Goal: Answer question/provide support: Share knowledge or assist other users

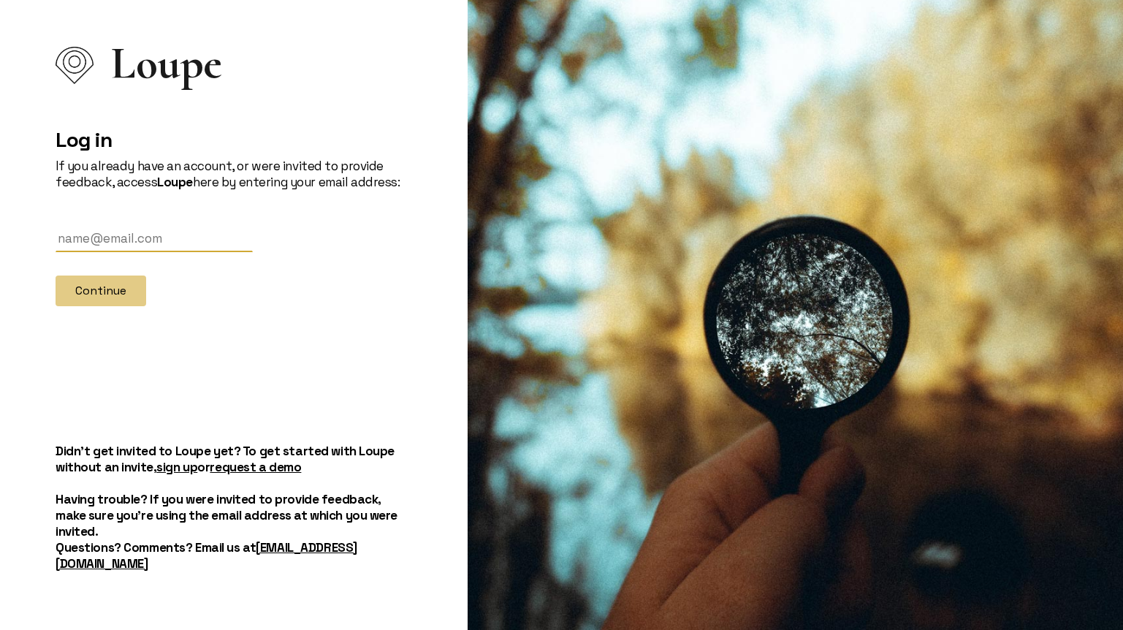
click at [173, 252] on input "text" at bounding box center [154, 238] width 197 height 27
type input "[EMAIL_ADDRESS][DOMAIN_NAME]"
click at [107, 306] on button "Continue" at bounding box center [101, 290] width 91 height 31
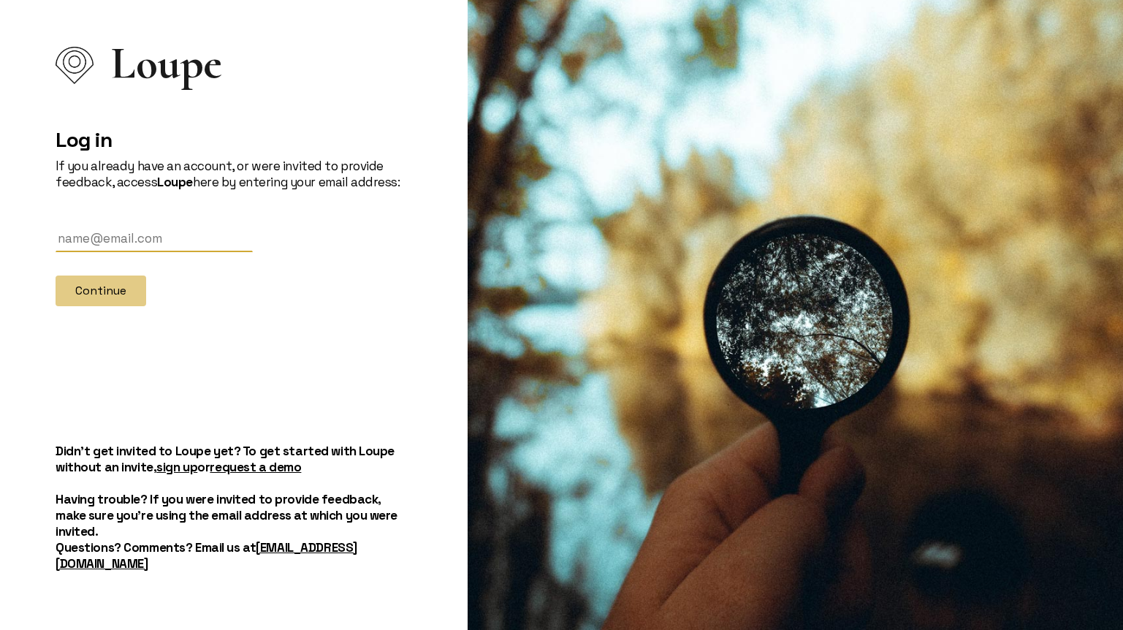
click at [153, 252] on input "text" at bounding box center [154, 238] width 197 height 27
type input "[EMAIL_ADDRESS][DOMAIN_NAME]"
click at [115, 306] on button "Continue" at bounding box center [101, 290] width 91 height 31
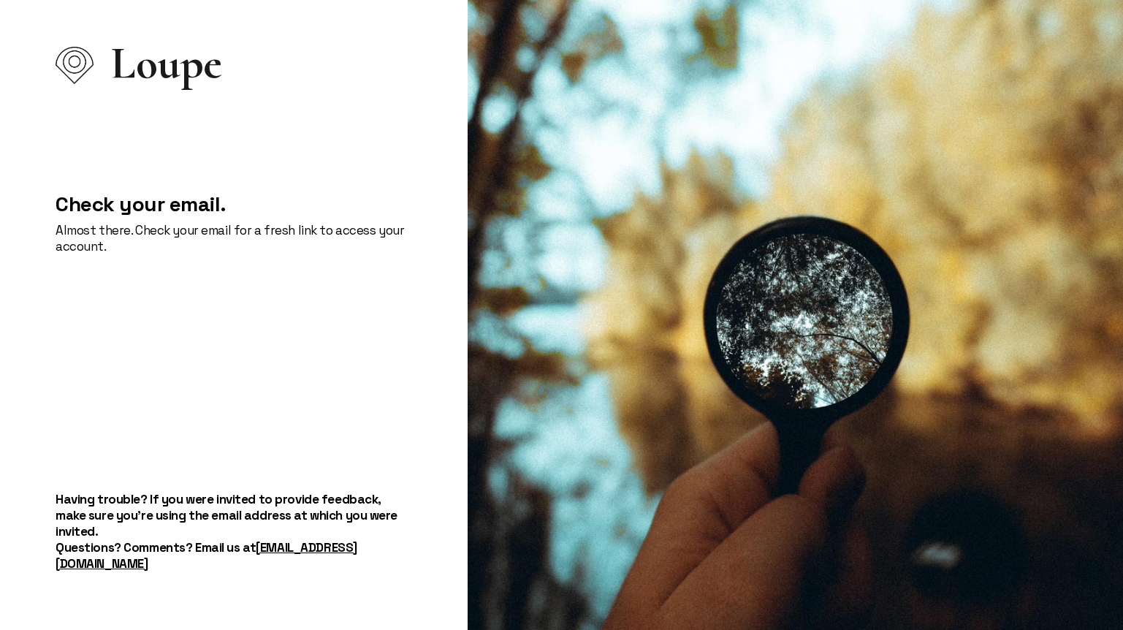
click at [220, 284] on div "Check your email. Almost there. Check your email for a fresh link to access you…" at bounding box center [234, 225] width 357 height 127
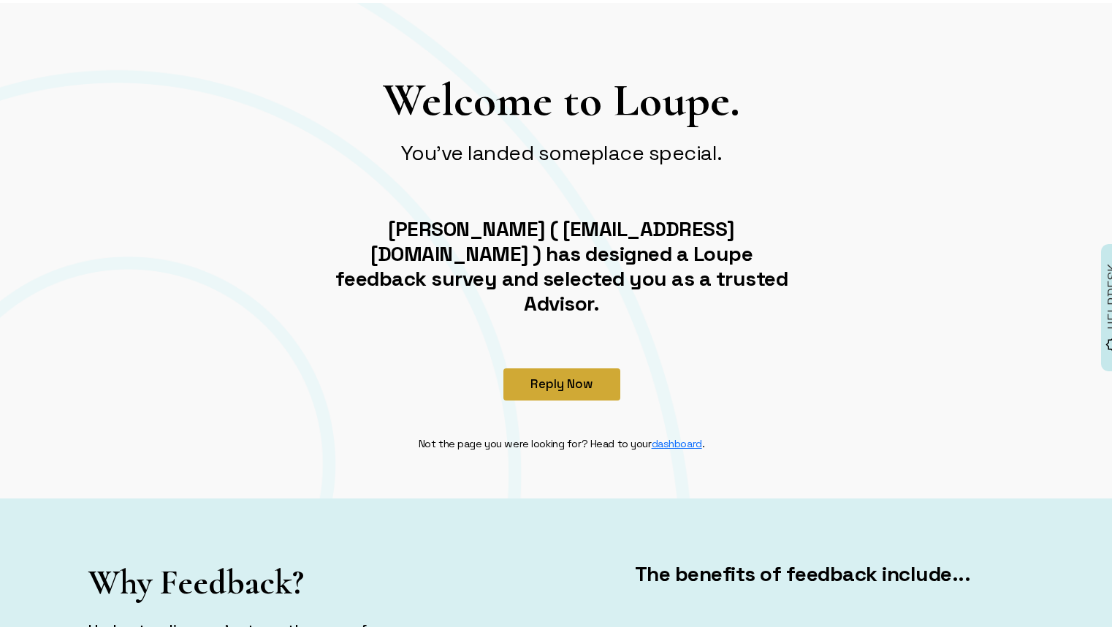
click at [559, 365] on button "Reply Now" at bounding box center [561, 381] width 117 height 32
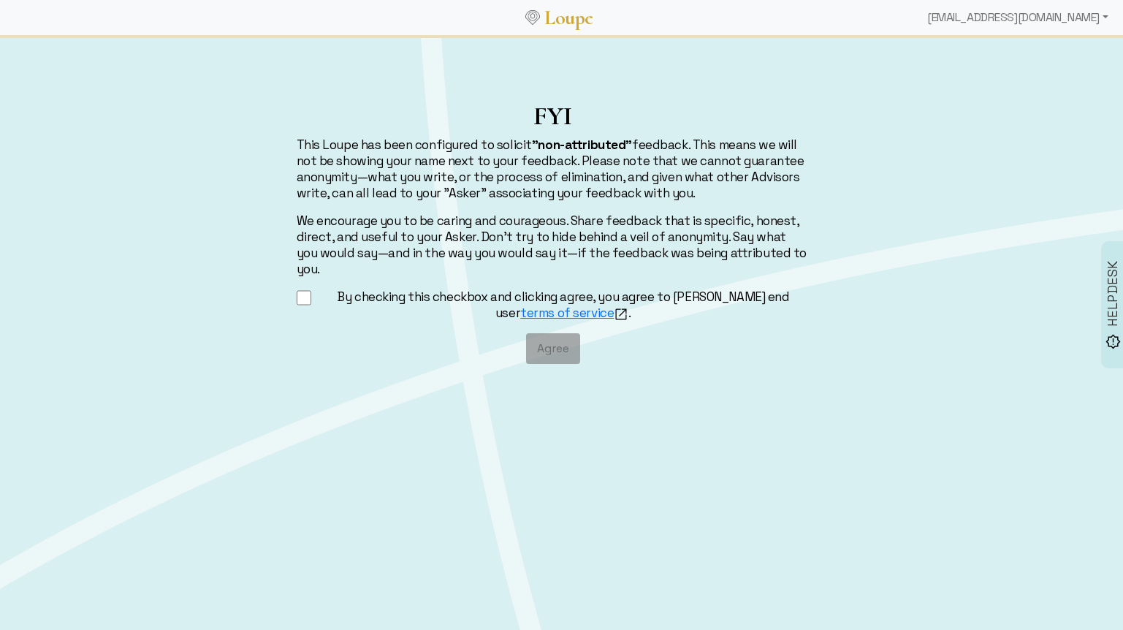
click at [427, 289] on label "By checking this checkbox and clicking agree, you agree to [PERSON_NAME] end us…" at bounding box center [563, 305] width 492 height 33
click at [312, 289] on input "By checking this checkbox and clicking agree, you agree to Loupe's end user ter…" at bounding box center [304, 298] width 15 height 18
checkbox input "true"
click at [558, 339] on button "Agree" at bounding box center [553, 348] width 54 height 31
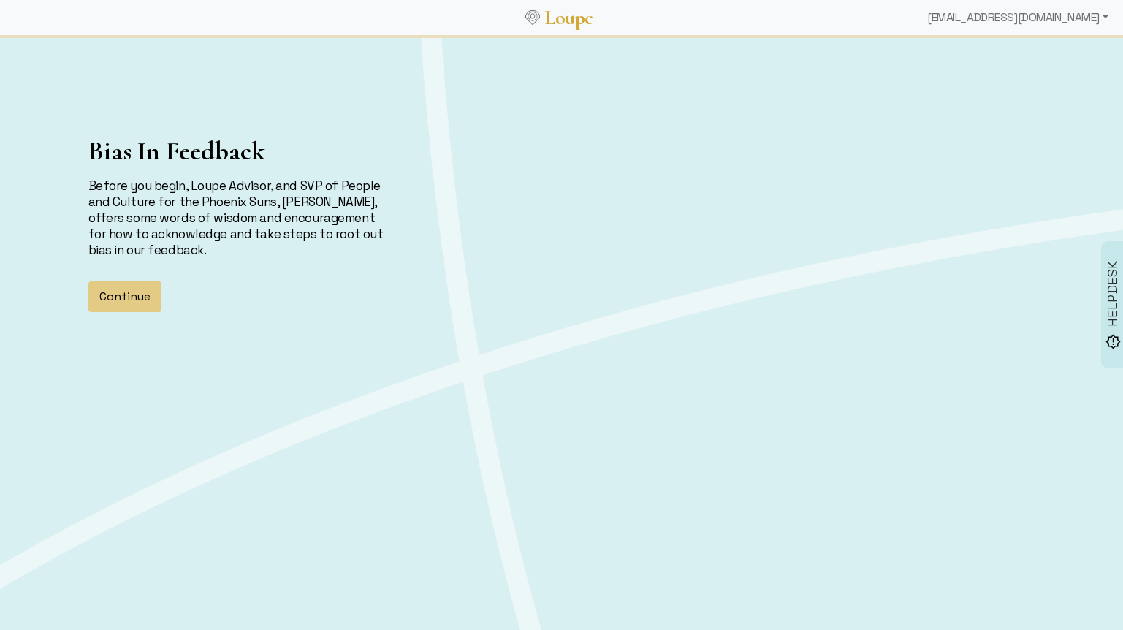
click at [994, 484] on div "Bias In Feedback Before you begin, Loupe Advisor, and SVP of People and Culture…" at bounding box center [561, 289] width 1123 height 504
click at [942, 467] on div "Bias In Feedback Before you begin, Loupe Advisor, and SVP of People and Culture…" at bounding box center [561, 289] width 1123 height 504
click at [110, 292] on button "Continue" at bounding box center [124, 296] width 73 height 31
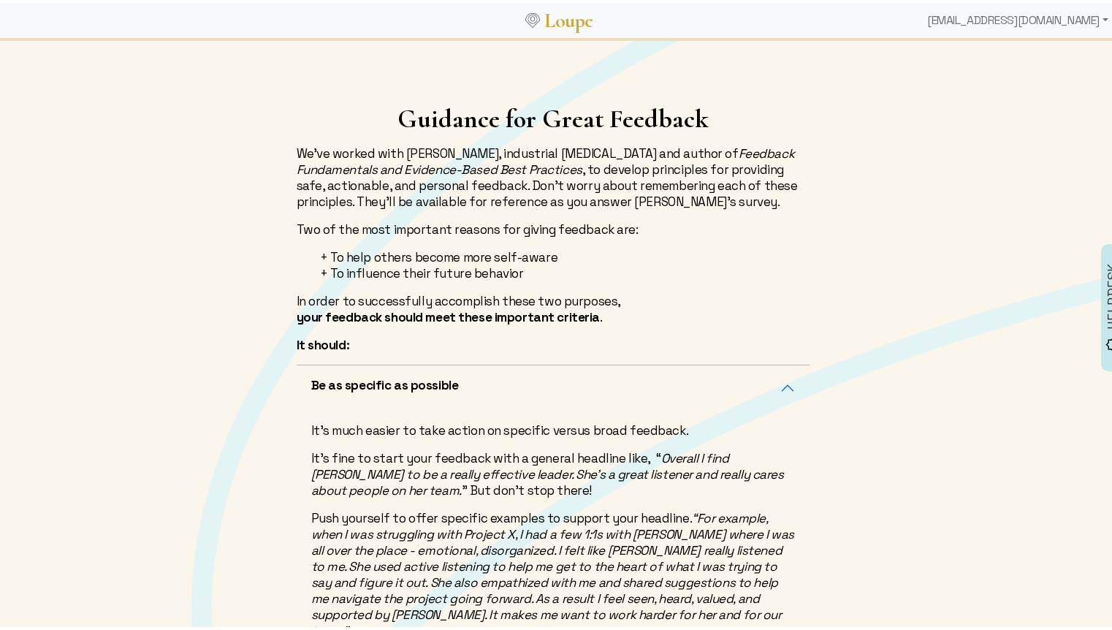
scroll to position [423, 0]
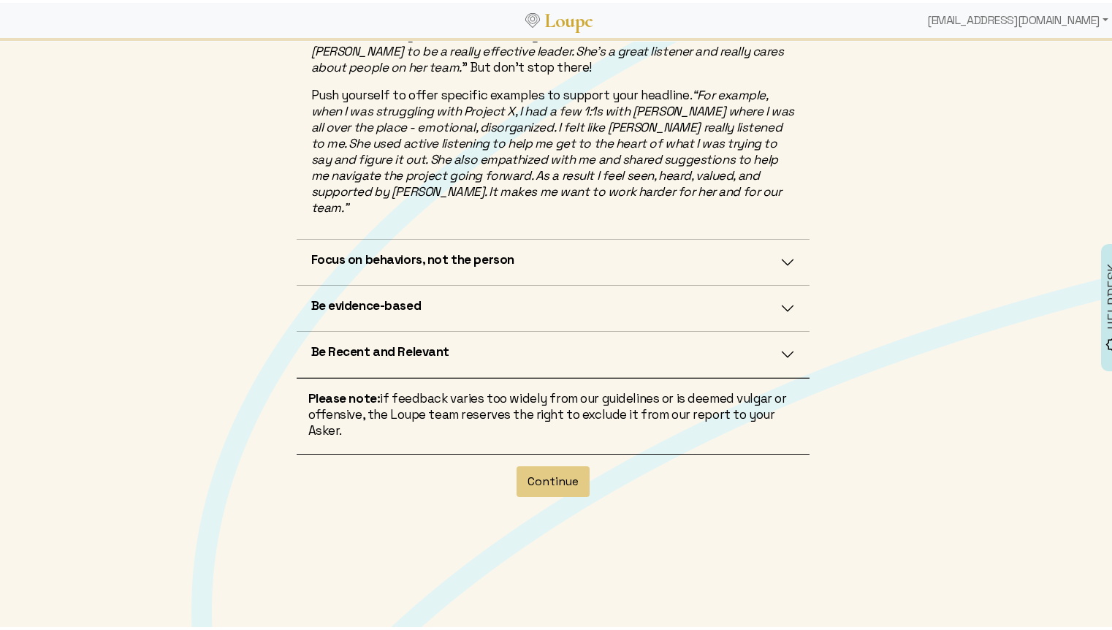
click at [780, 246] on button "Focus on behaviors, not the person" at bounding box center [553, 259] width 513 height 45
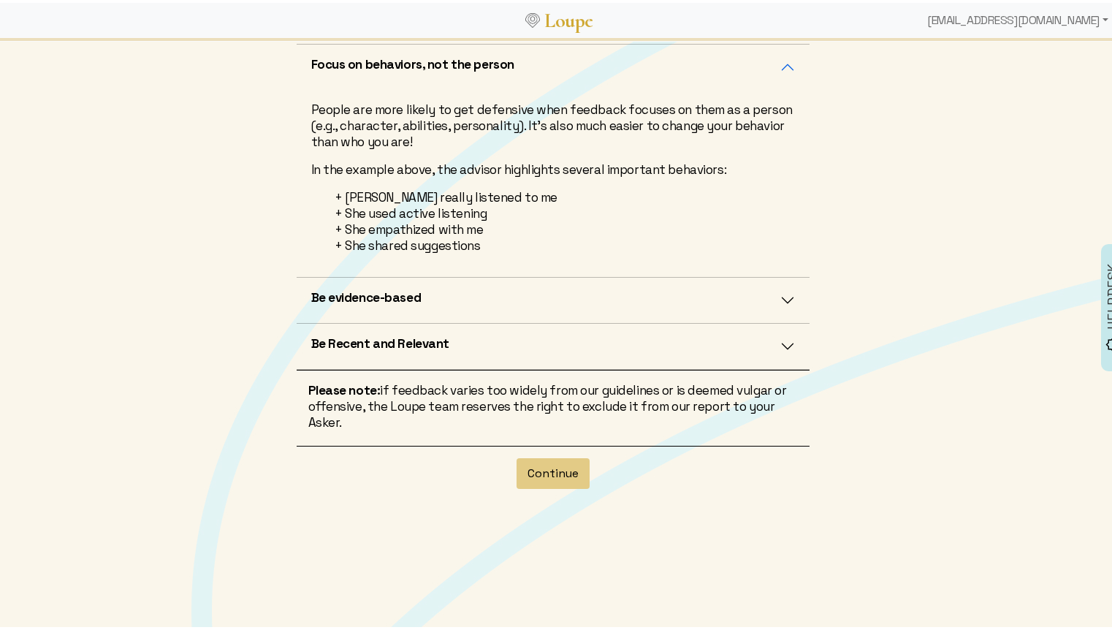
scroll to position [349, 0]
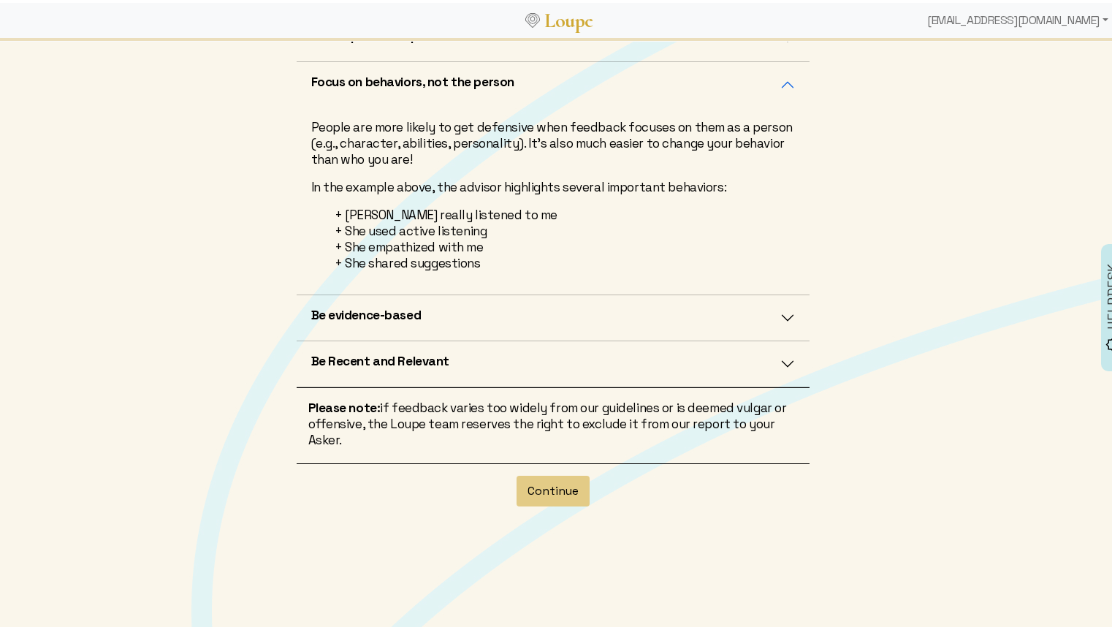
click at [775, 303] on button "Be evidence-based" at bounding box center [553, 314] width 513 height 45
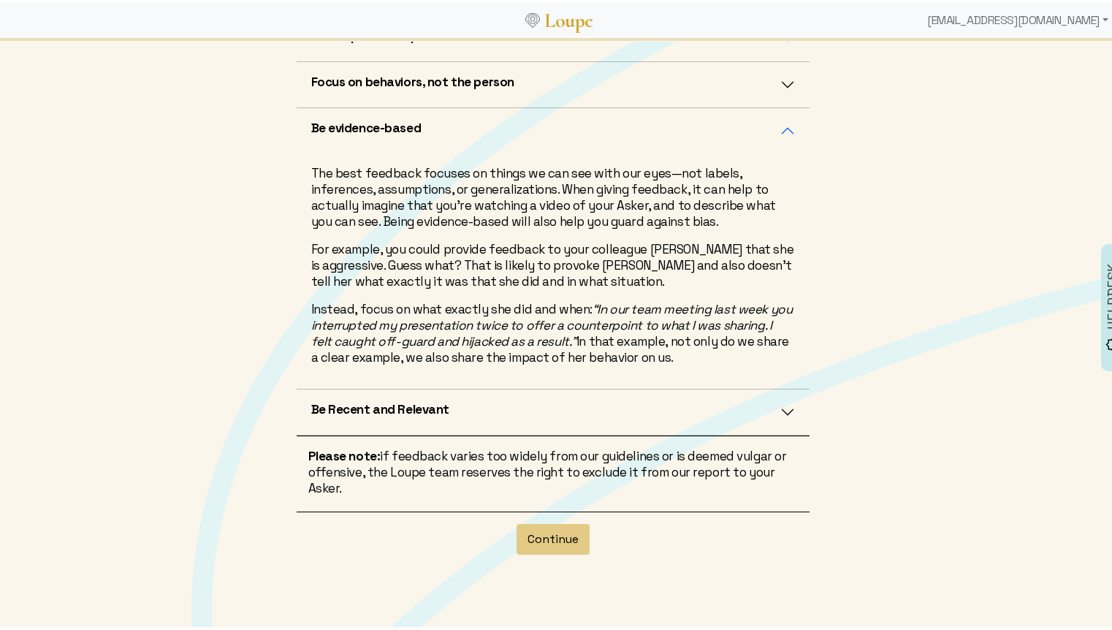
click at [778, 411] on button "Be Recent and Relevant" at bounding box center [553, 409] width 513 height 45
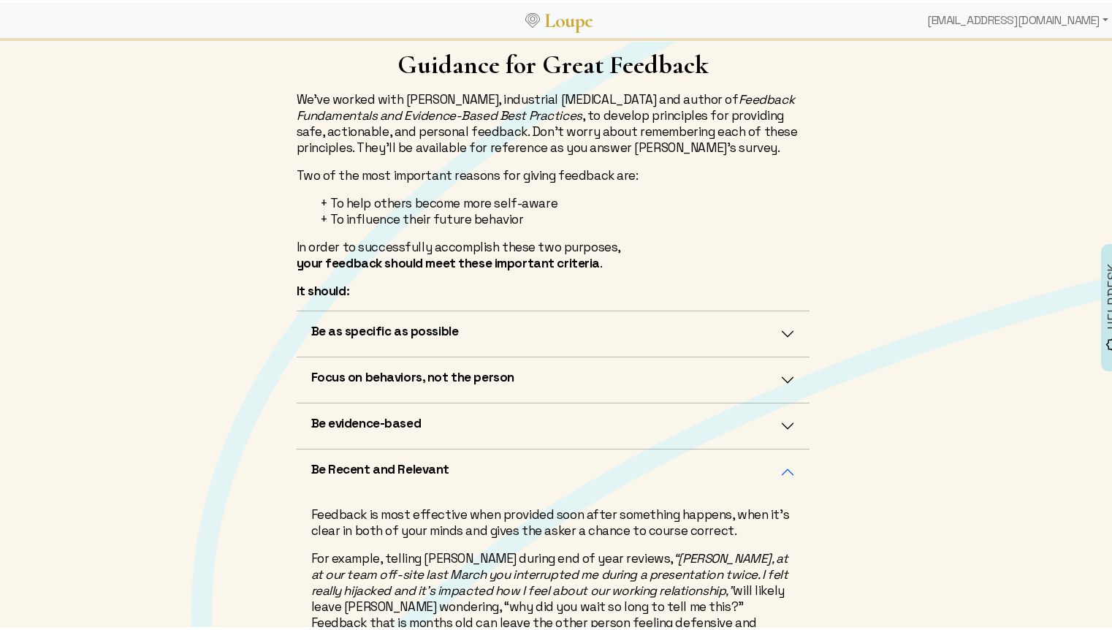
scroll to position [423, 0]
